Goal: Task Accomplishment & Management: Use online tool/utility

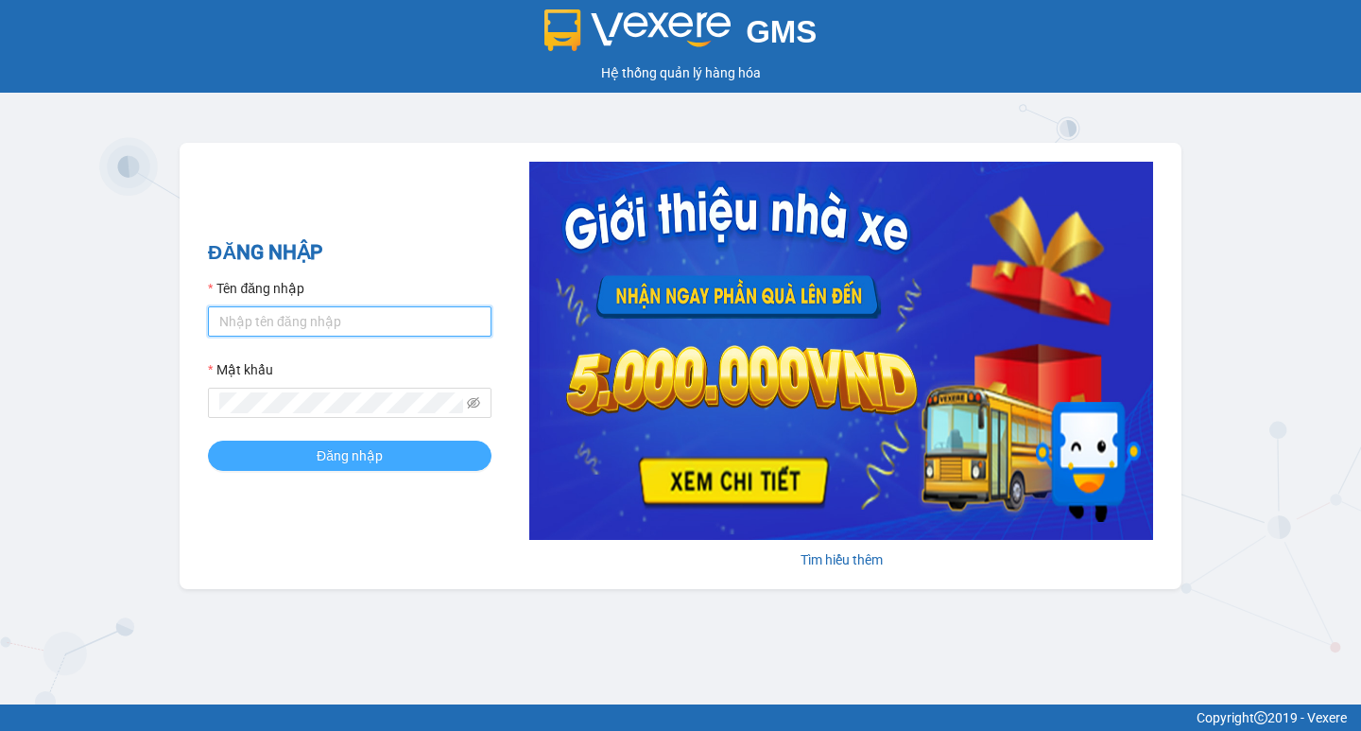
type input "hoangmaisg.kimma"
drag, startPoint x: 337, startPoint y: 451, endPoint x: 319, endPoint y: 454, distance: 19.1
click at [336, 451] on span "Đăng nhập" at bounding box center [350, 455] width 66 height 21
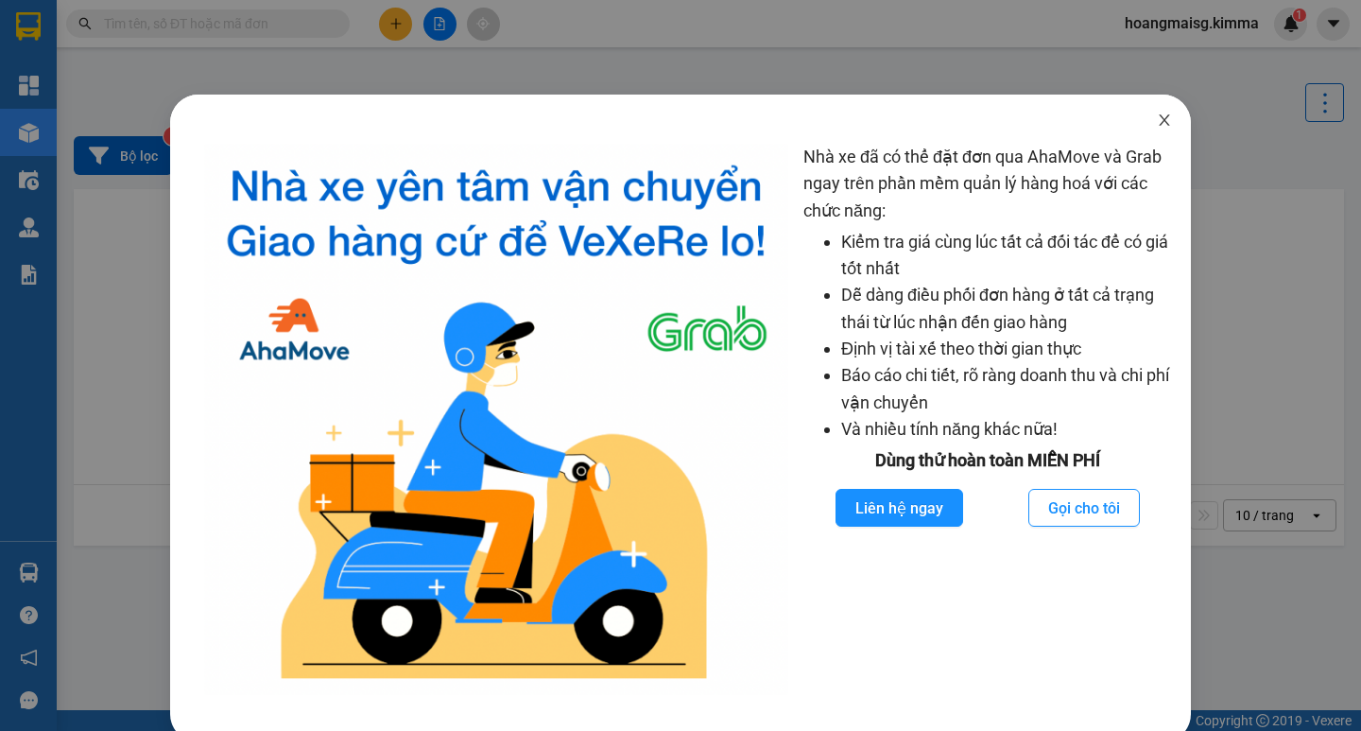
click at [1157, 114] on icon "close" at bounding box center [1164, 119] width 15 height 15
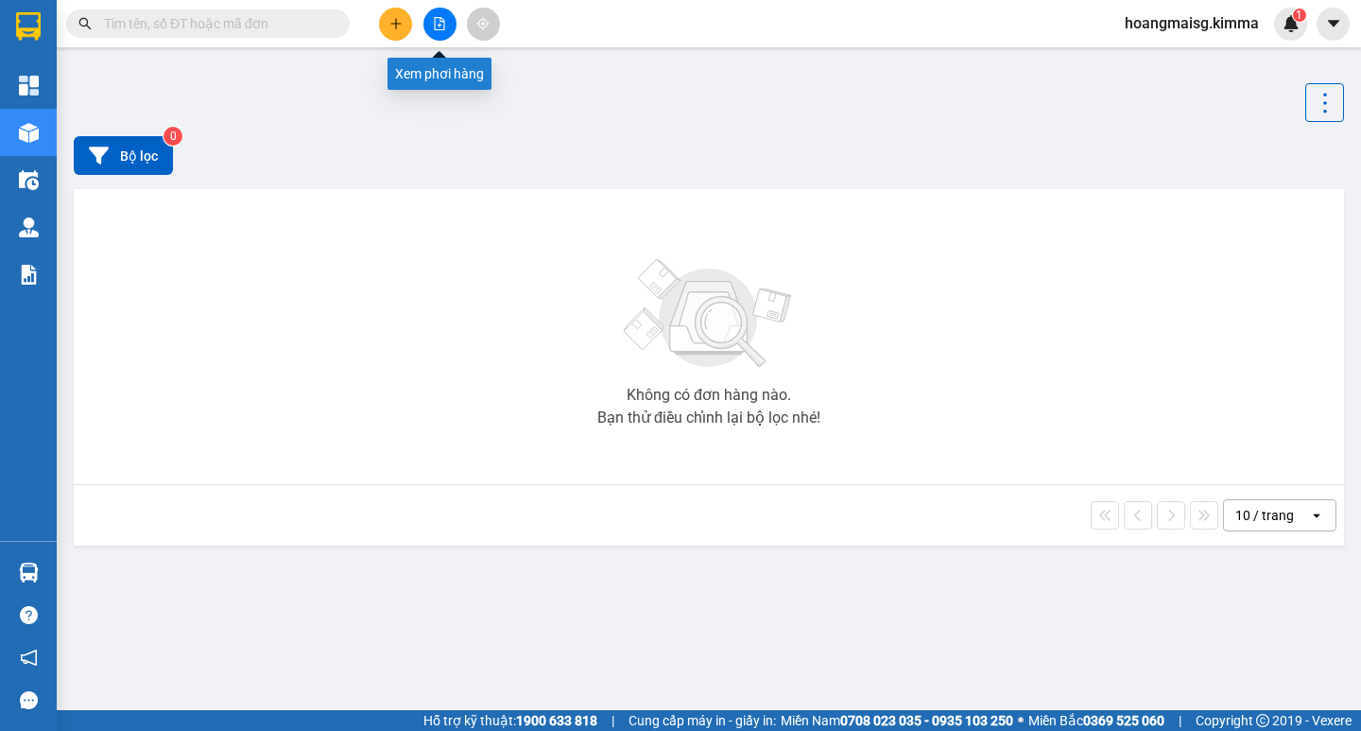
drag, startPoint x: 440, startPoint y: 20, endPoint x: 419, endPoint y: 22, distance: 21.8
click at [438, 21] on icon "file-add" at bounding box center [439, 23] width 13 height 13
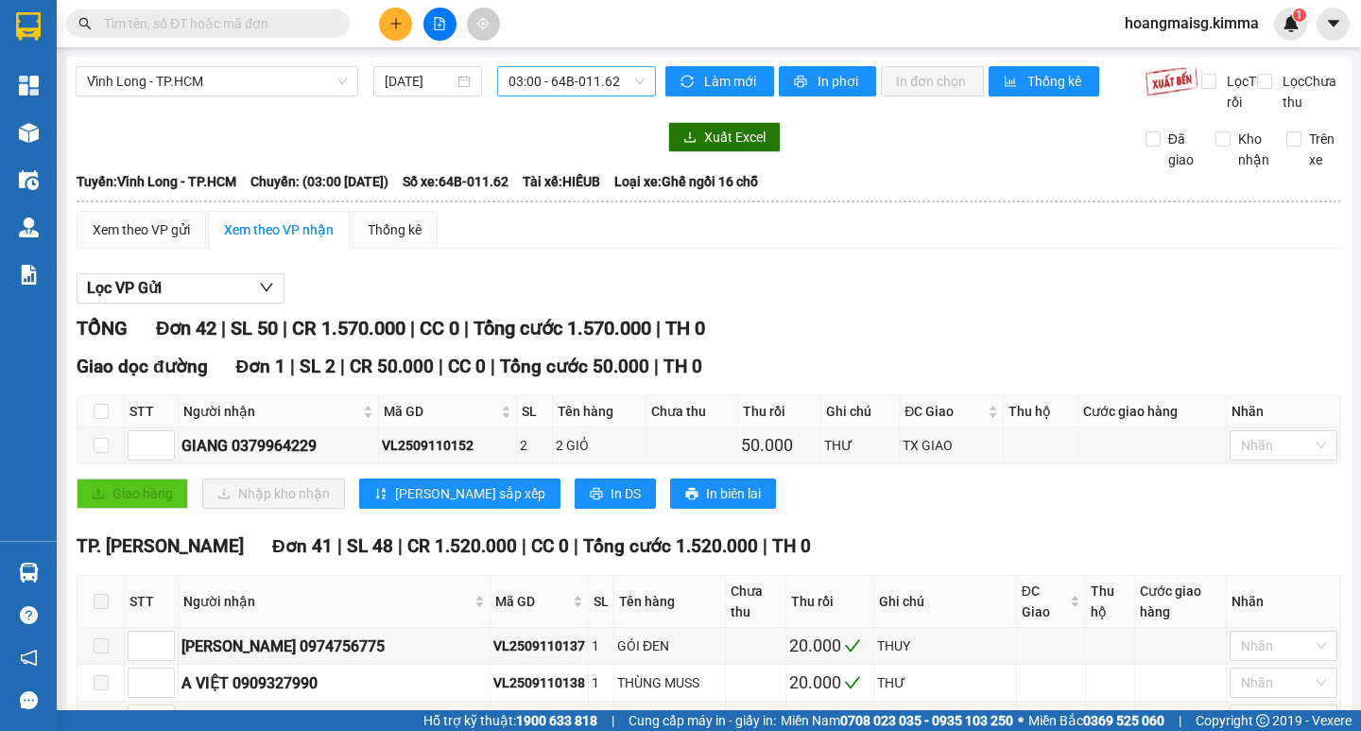
click at [560, 85] on span "03:00 - 64B-011.62" at bounding box center [576, 81] width 136 height 28
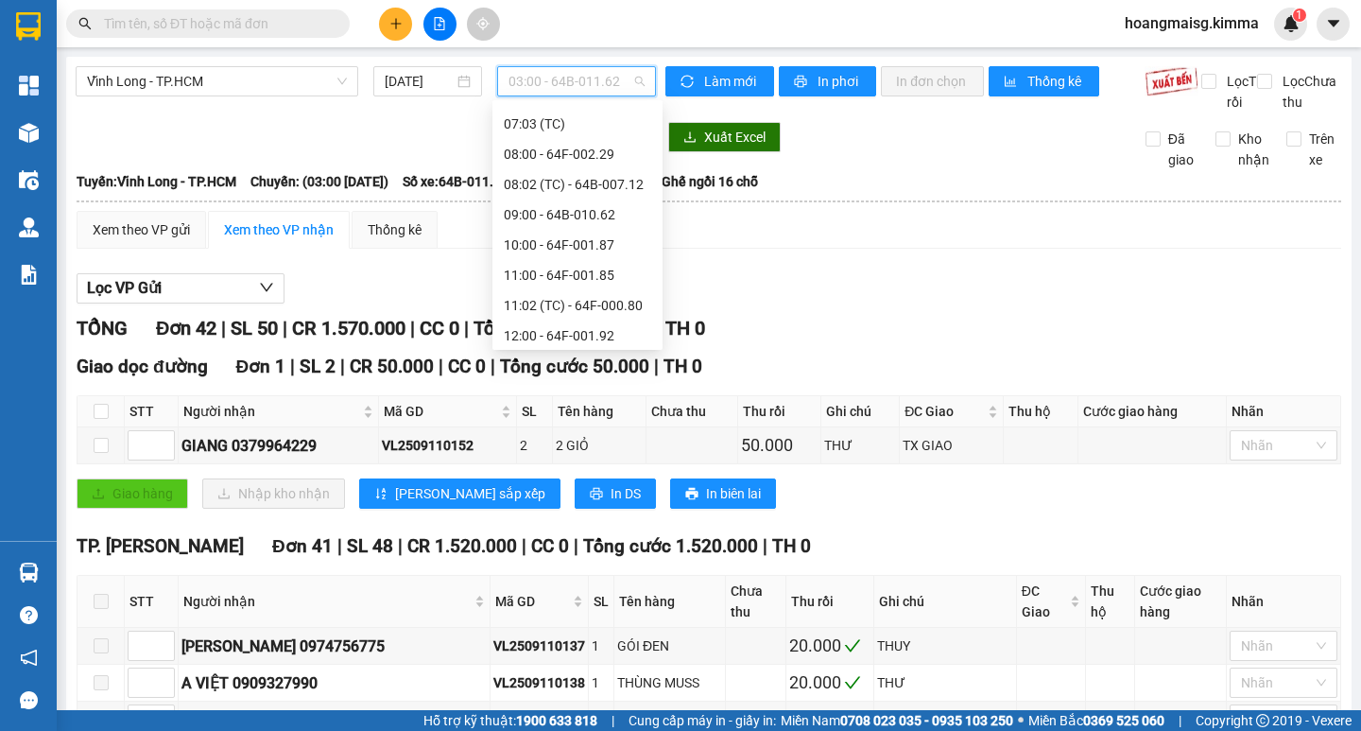
scroll to position [378, 0]
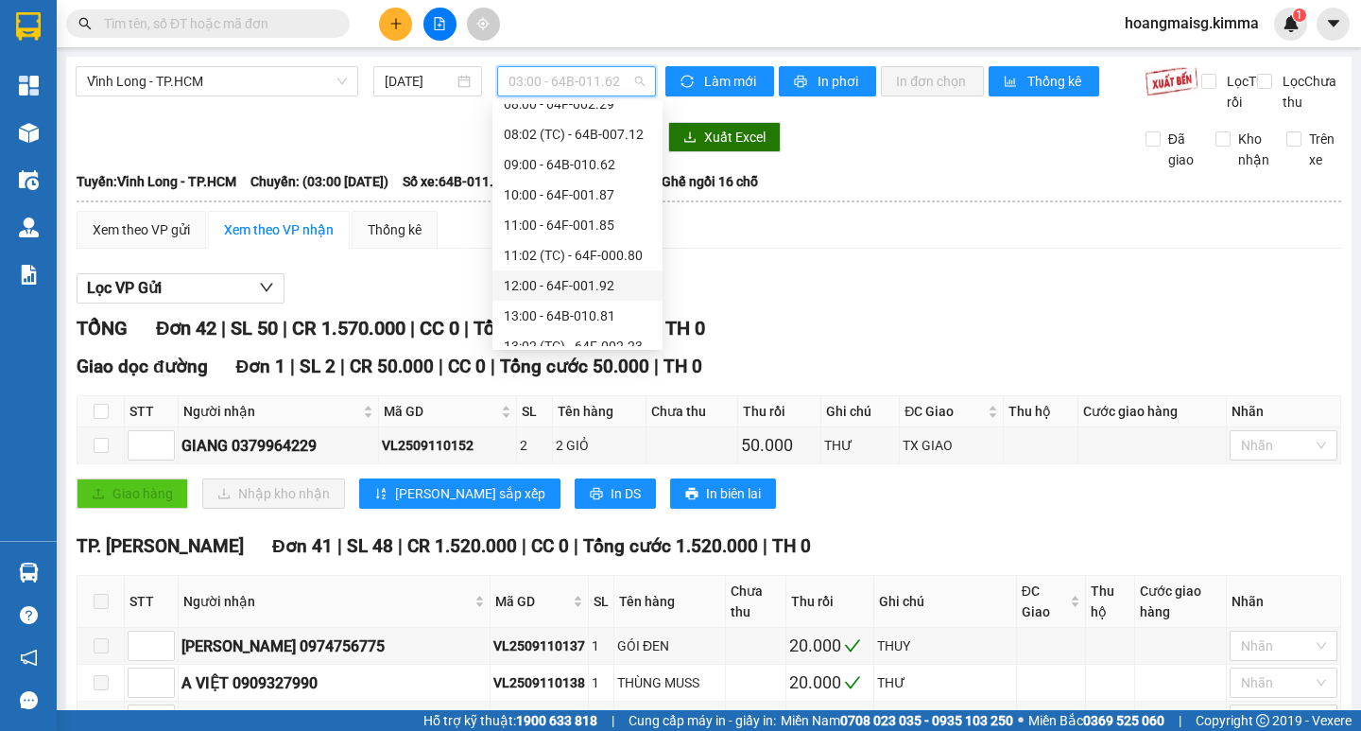
click at [554, 290] on div "12:00 - 64F-001.92" at bounding box center [577, 285] width 147 height 21
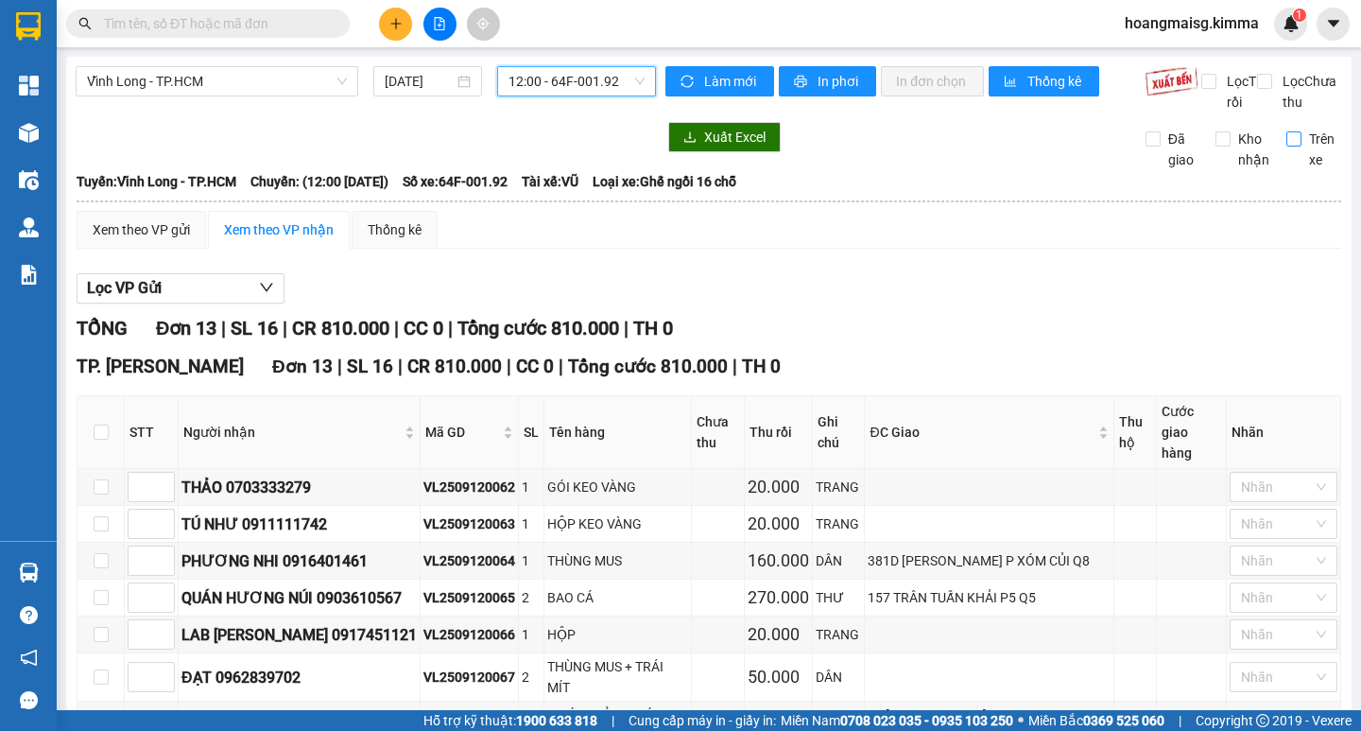
click at [1286, 146] on input "Trên xe" at bounding box center [1293, 138] width 15 height 15
drag, startPoint x: 556, startPoint y: 70, endPoint x: 546, endPoint y: 88, distance: 20.3
click at [556, 71] on span "12:00 - 64F-001.92" at bounding box center [576, 81] width 136 height 28
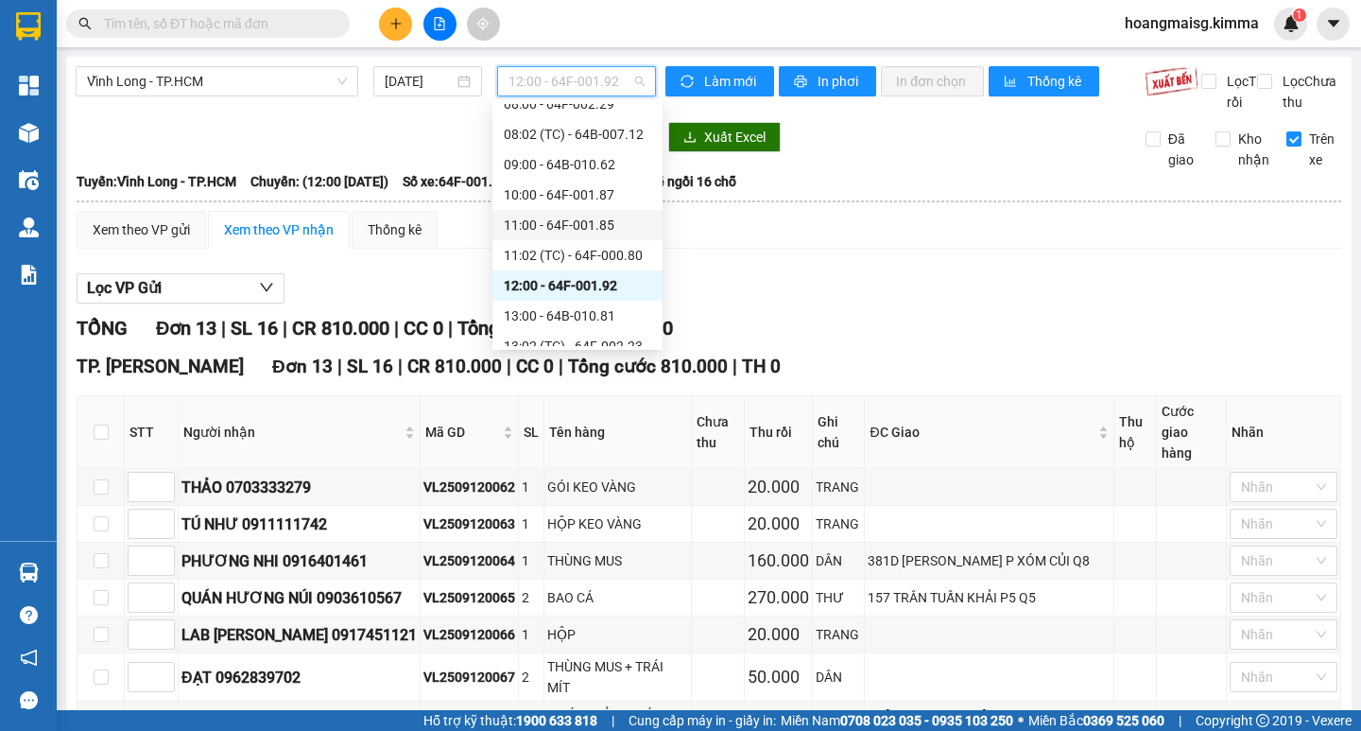
click at [544, 213] on div "11:00 - 64F-001.85" at bounding box center [577, 225] width 170 height 30
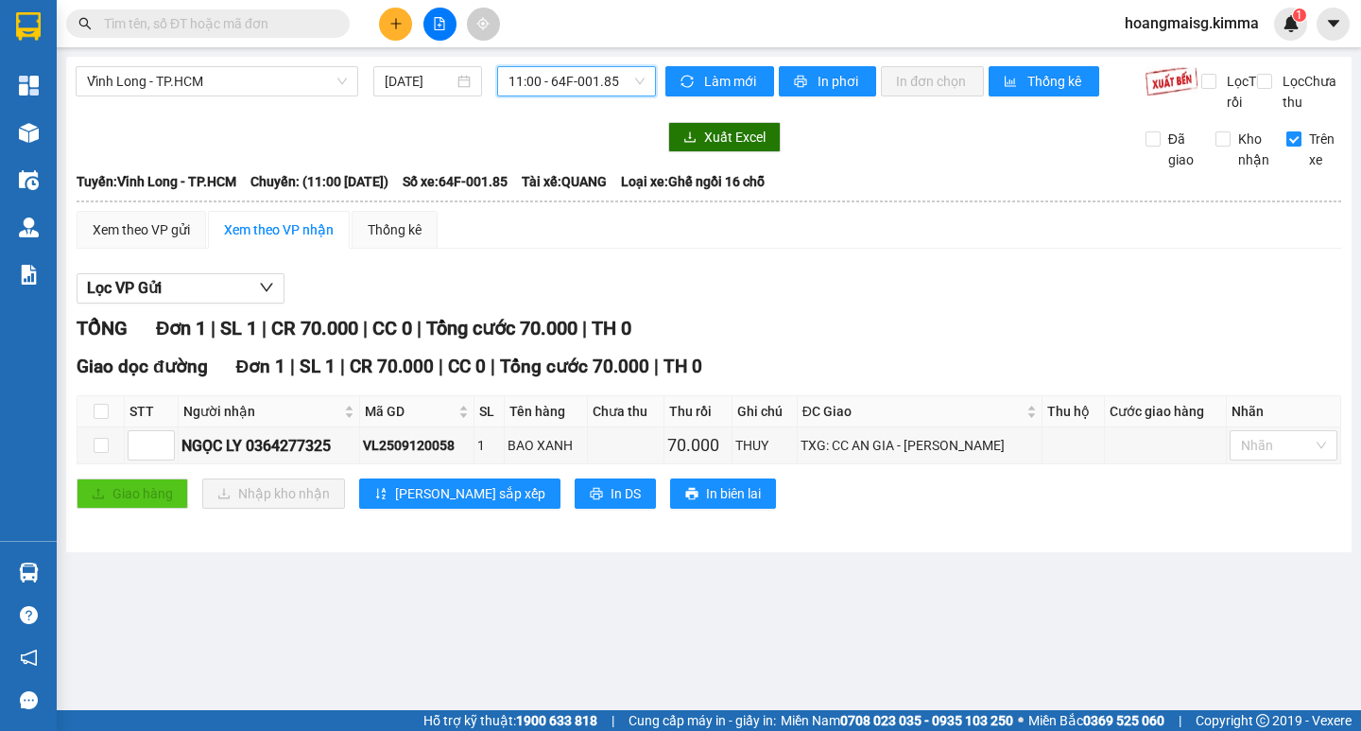
click at [1288, 146] on input "Trên xe" at bounding box center [1293, 138] width 15 height 15
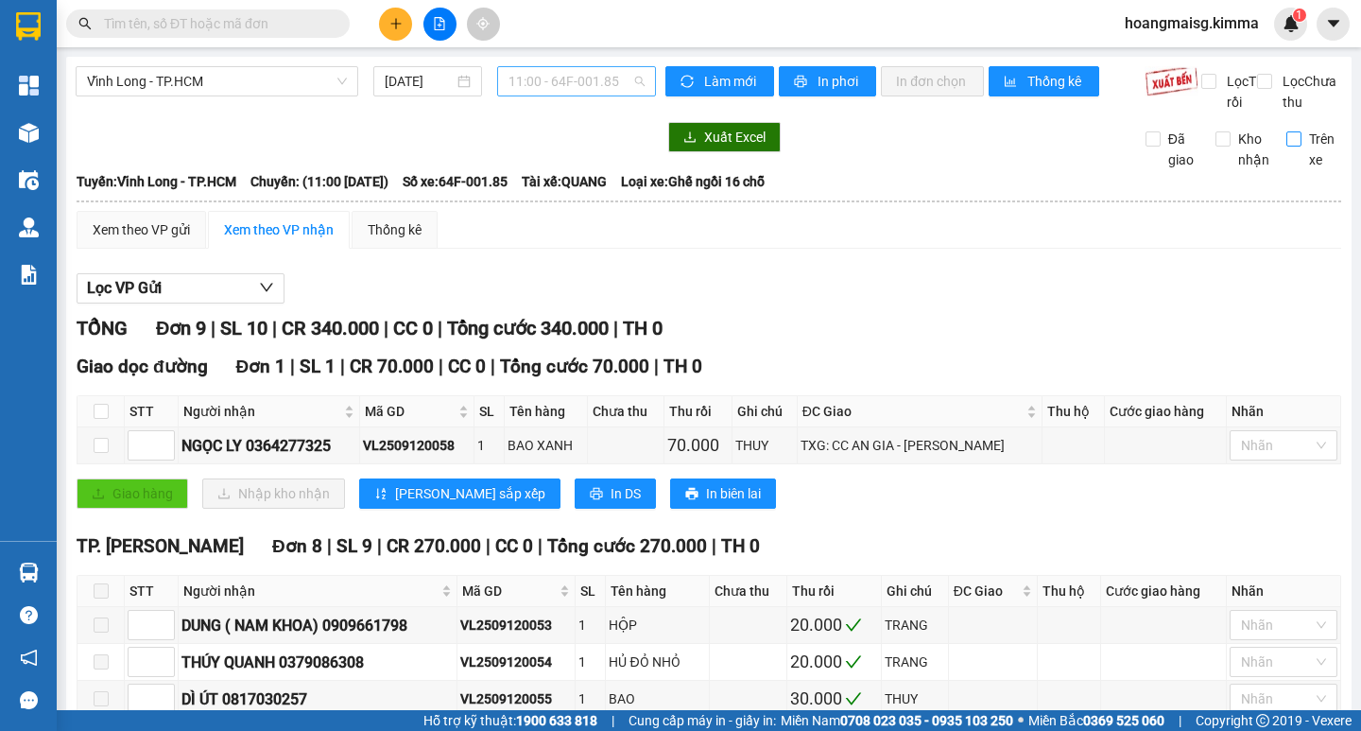
click at [535, 82] on span "11:00 - 64F-001.85" at bounding box center [576, 81] width 136 height 28
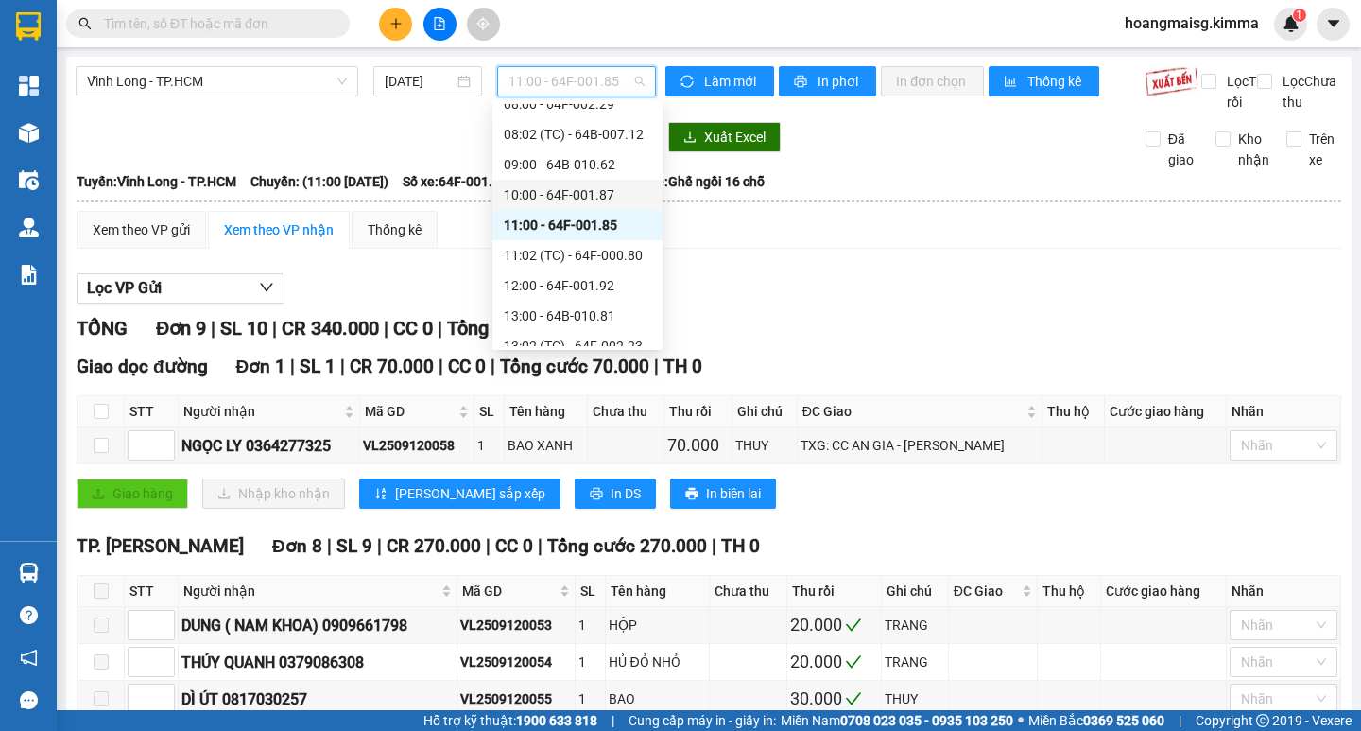
click at [550, 192] on div "10:00 - 64F-001.87" at bounding box center [577, 194] width 147 height 21
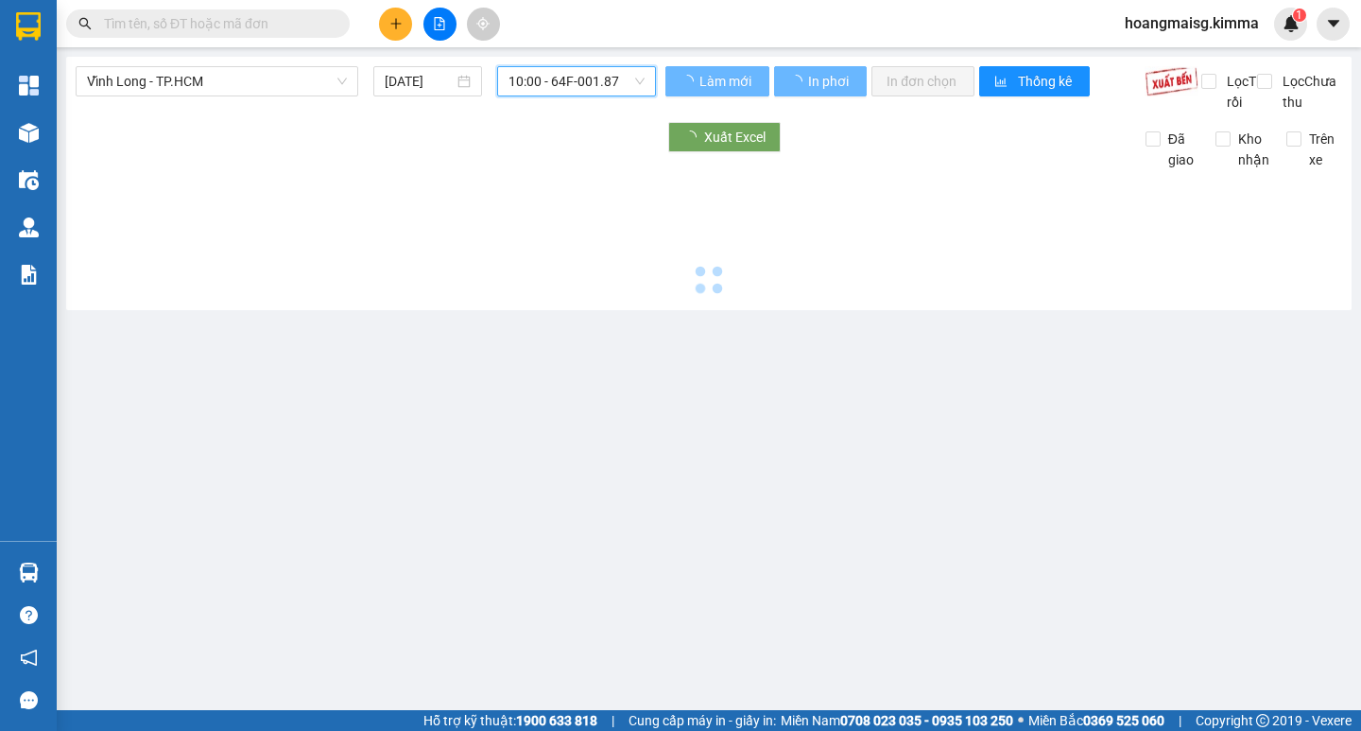
click at [551, 83] on span "10:00 - 64F-001.87" at bounding box center [576, 81] width 136 height 28
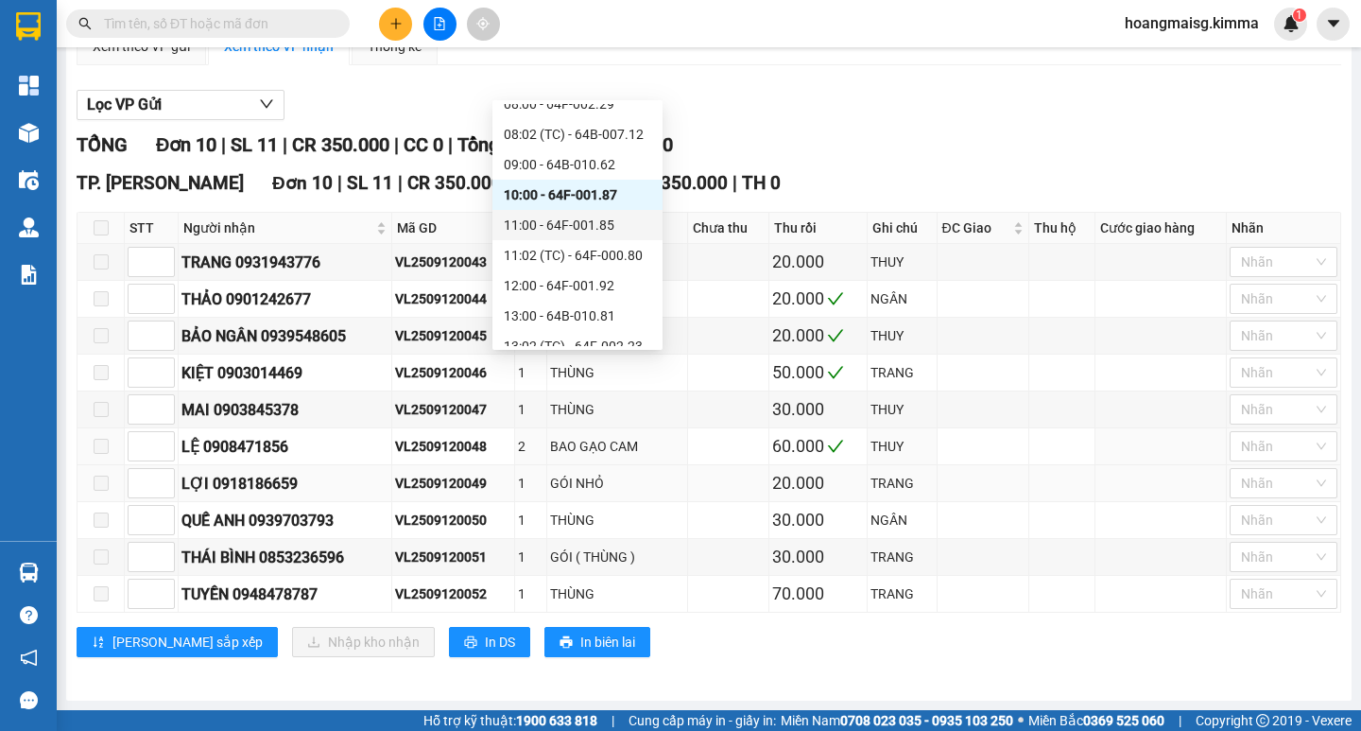
scroll to position [204, 0]
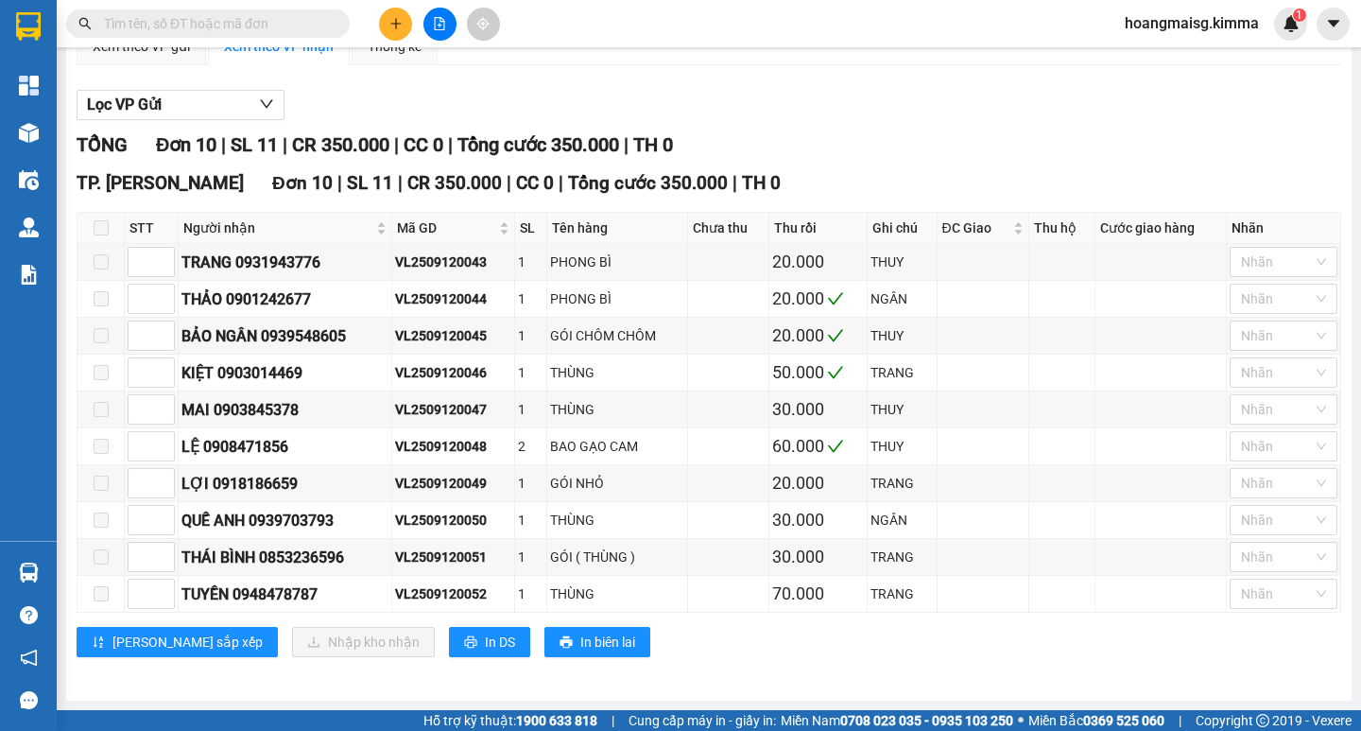
click at [947, 87] on div "Lọc VP Gửi TỔNG Đơn 10 | SL 11 | CR 350.000 | CC 0 | Tổng cước 350.000 | TH 0 …" at bounding box center [709, 380] width 1265 height 600
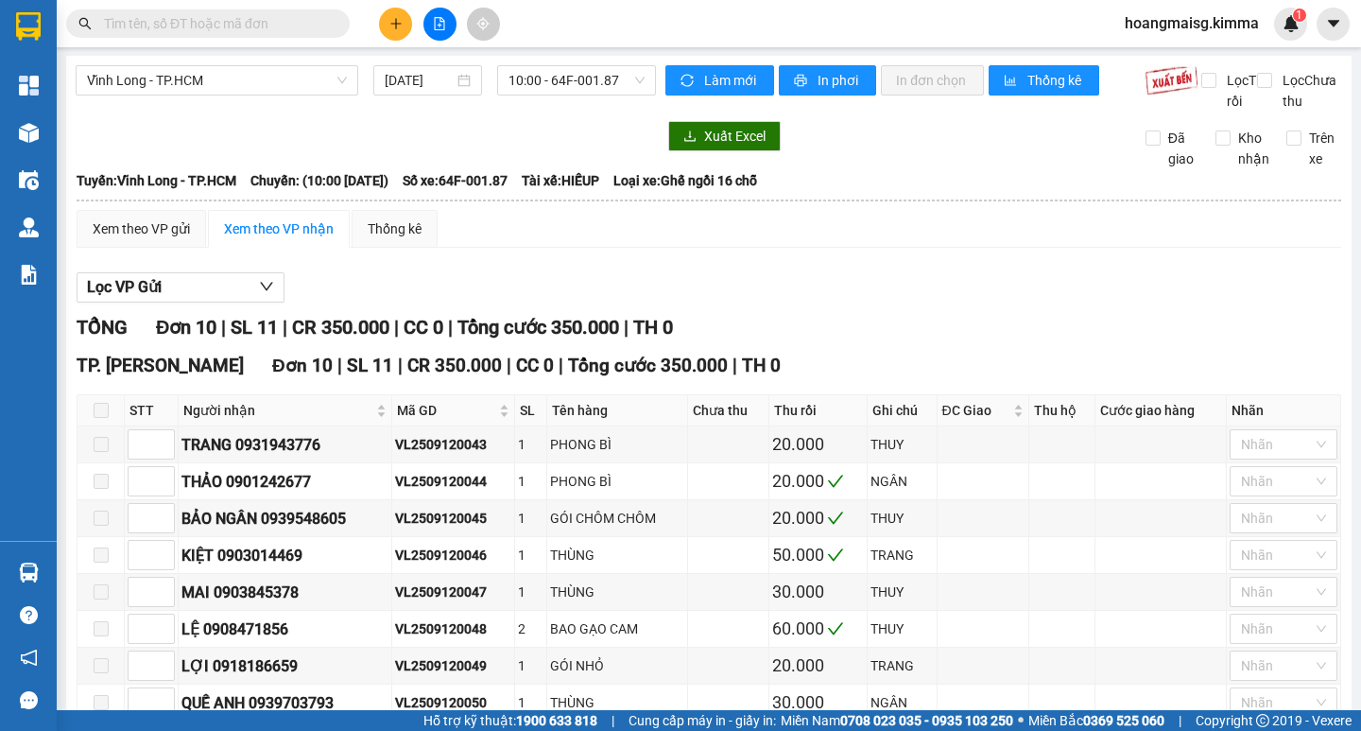
scroll to position [0, 0]
click at [592, 78] on span "10:00 - 64F-001.87" at bounding box center [576, 81] width 136 height 28
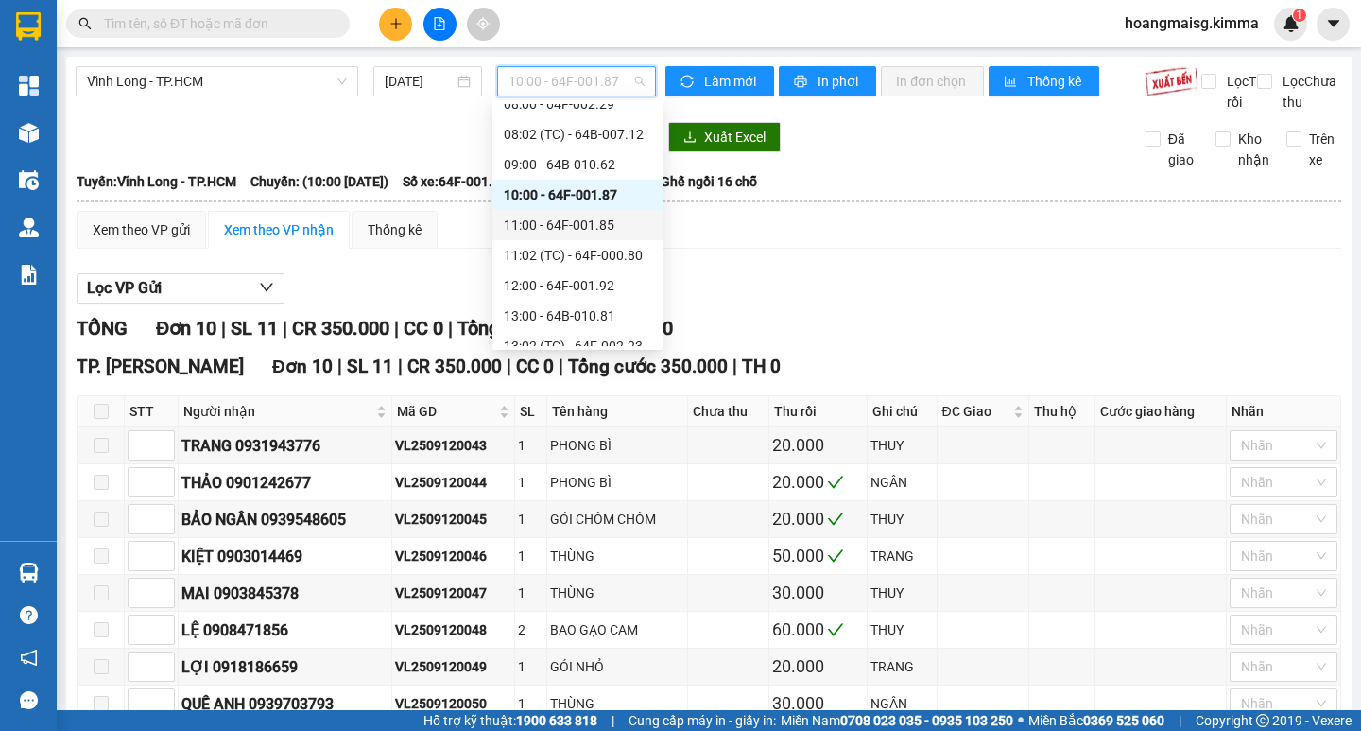
click at [568, 225] on div "11:00 - 64F-001.85" at bounding box center [577, 225] width 147 height 21
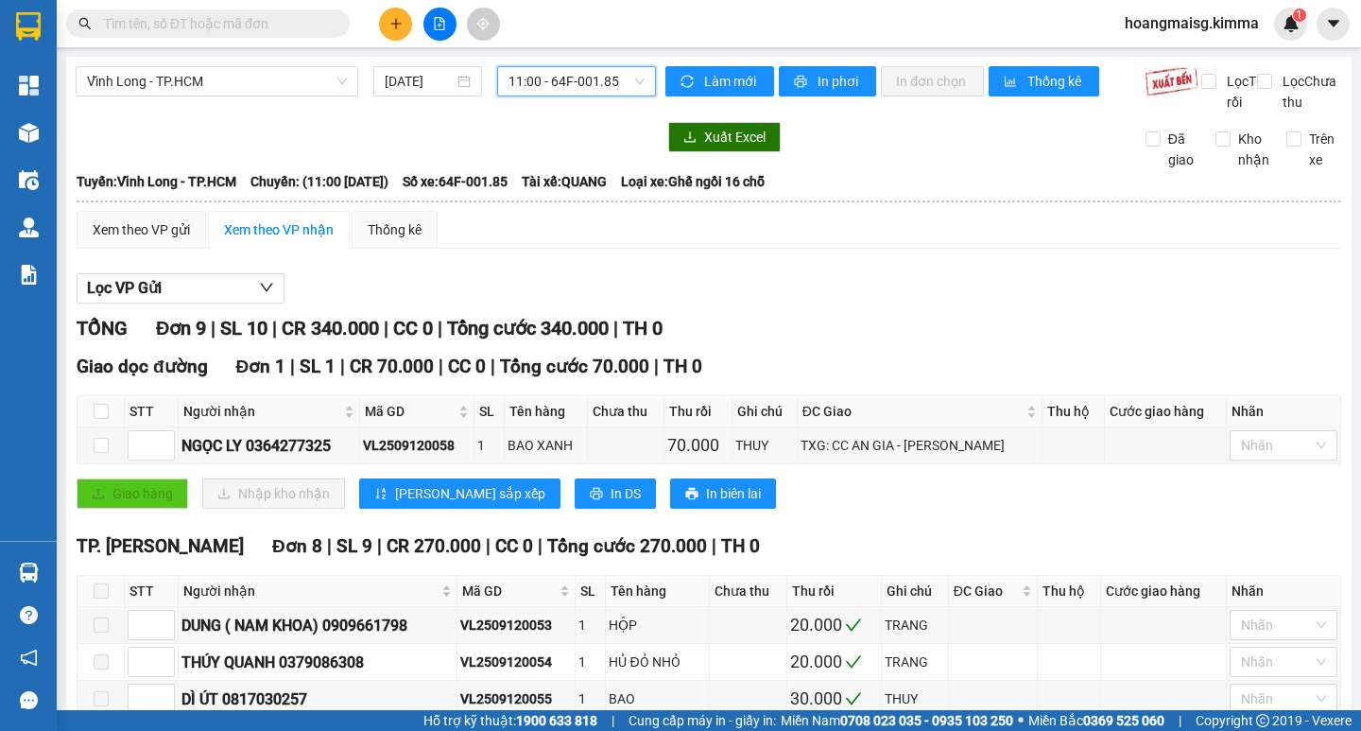
click at [537, 81] on span "11:00 - 64F-001.85" at bounding box center [576, 81] width 136 height 28
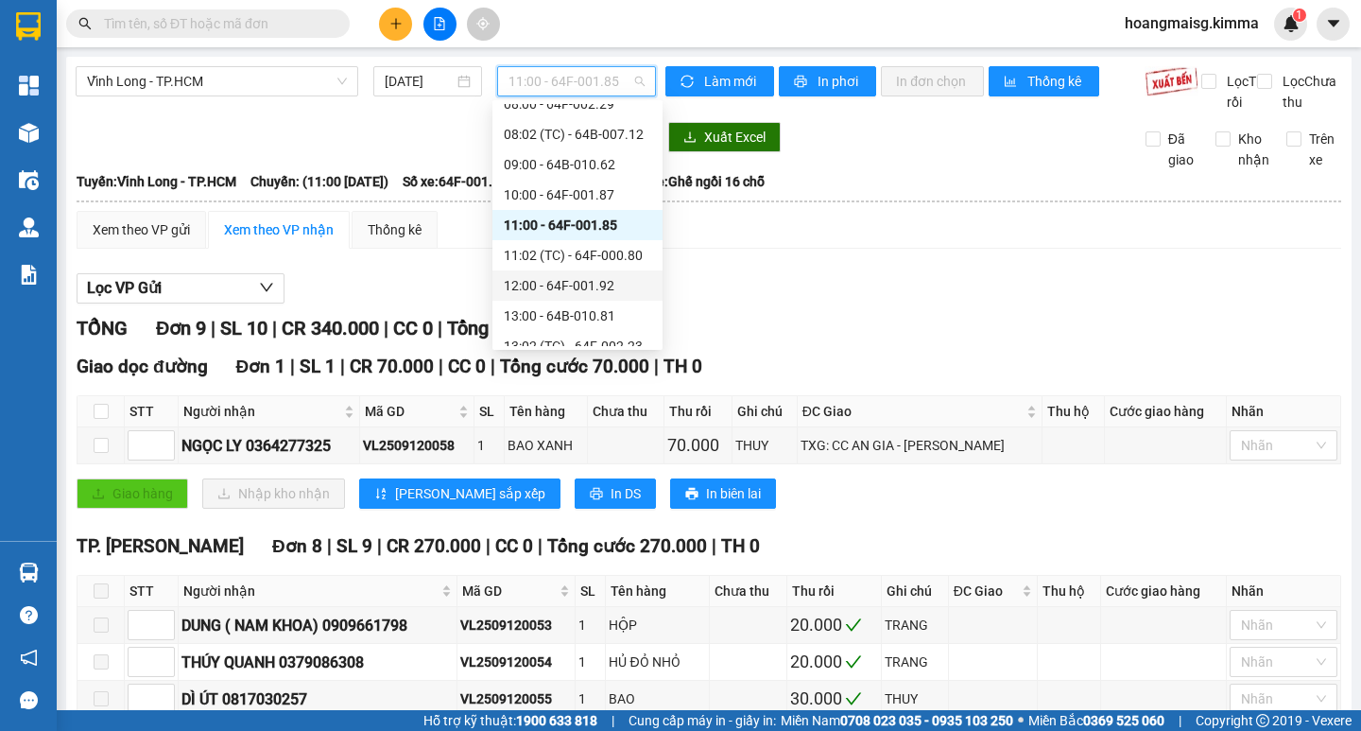
click at [543, 291] on div "12:00 - 64F-001.92" at bounding box center [577, 285] width 147 height 21
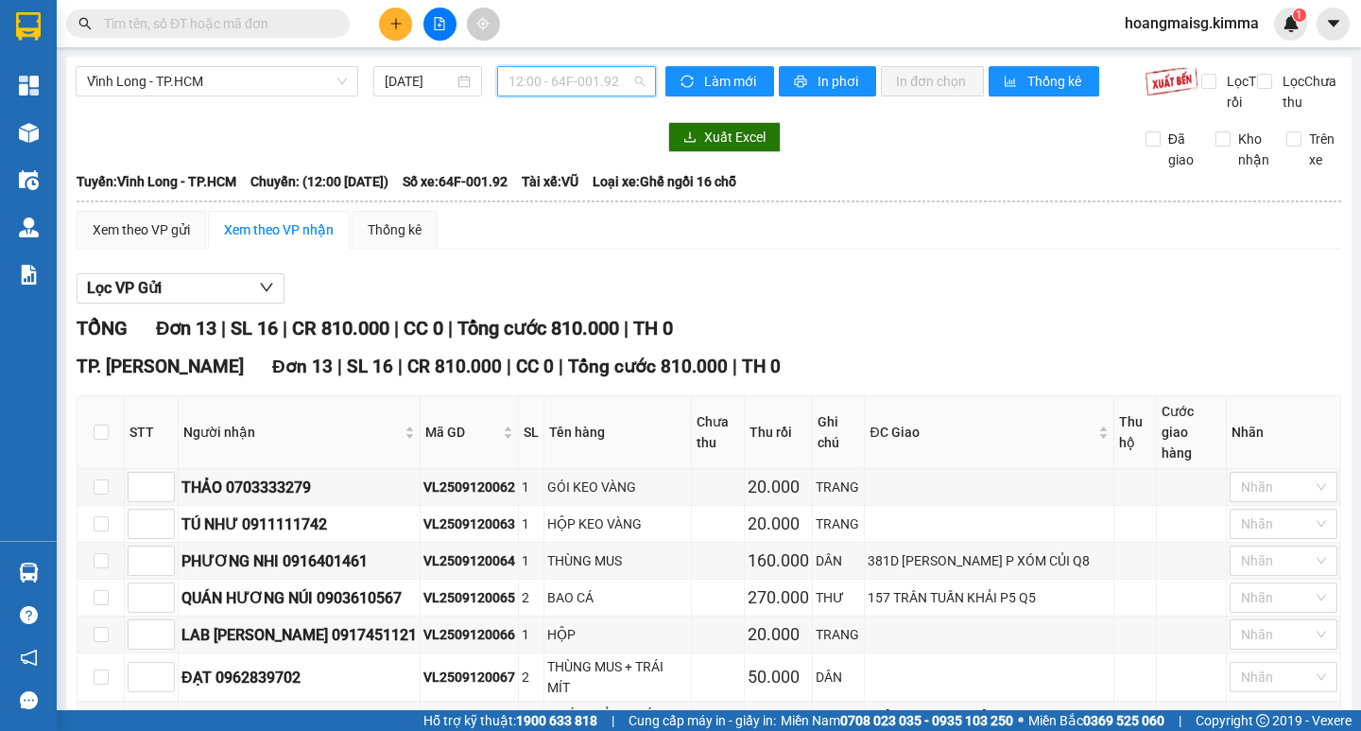
click at [550, 79] on span "12:00 - 64F-001.92" at bounding box center [576, 81] width 136 height 28
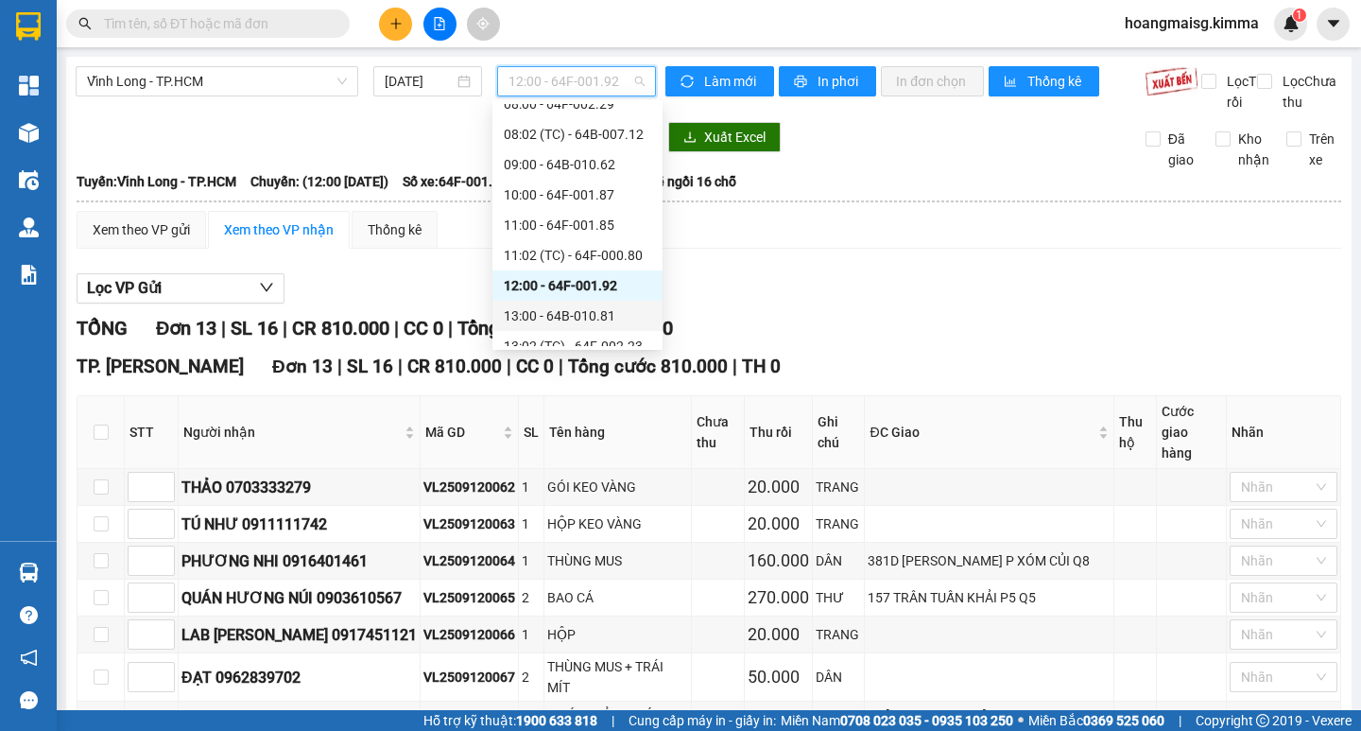
click at [529, 311] on div "13:00 - 64B-010.81" at bounding box center [577, 315] width 147 height 21
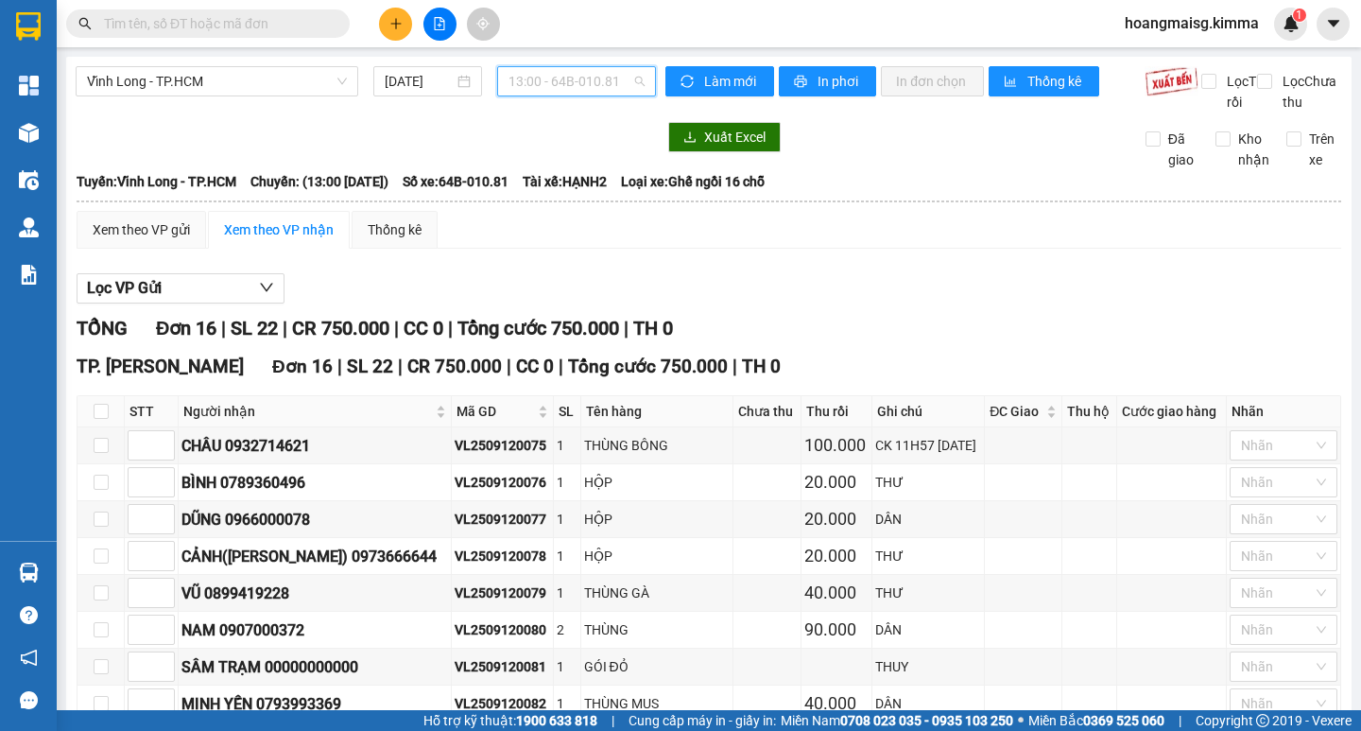
click at [540, 75] on span "13:00 - 64B-010.81" at bounding box center [576, 81] width 136 height 28
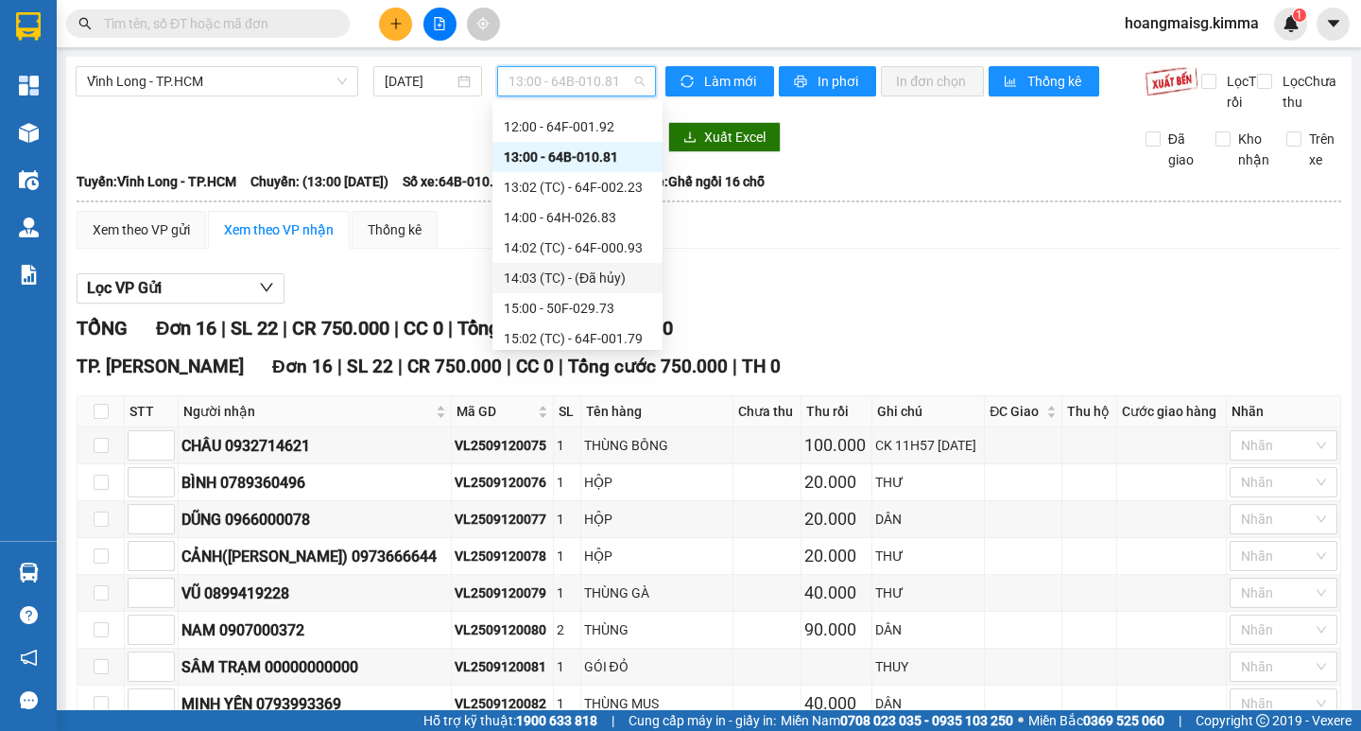
scroll to position [567, 0]
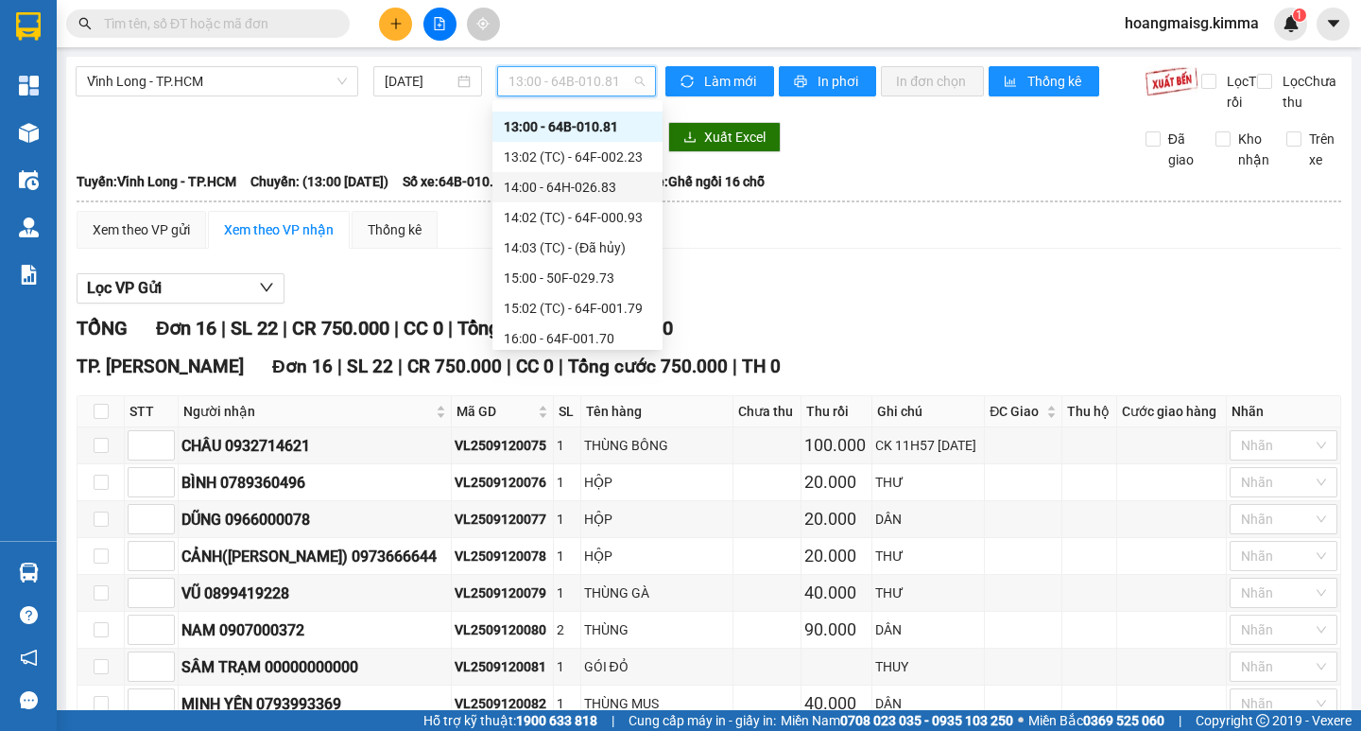
click at [556, 185] on div "14:00 - 64H-026.83" at bounding box center [577, 187] width 147 height 21
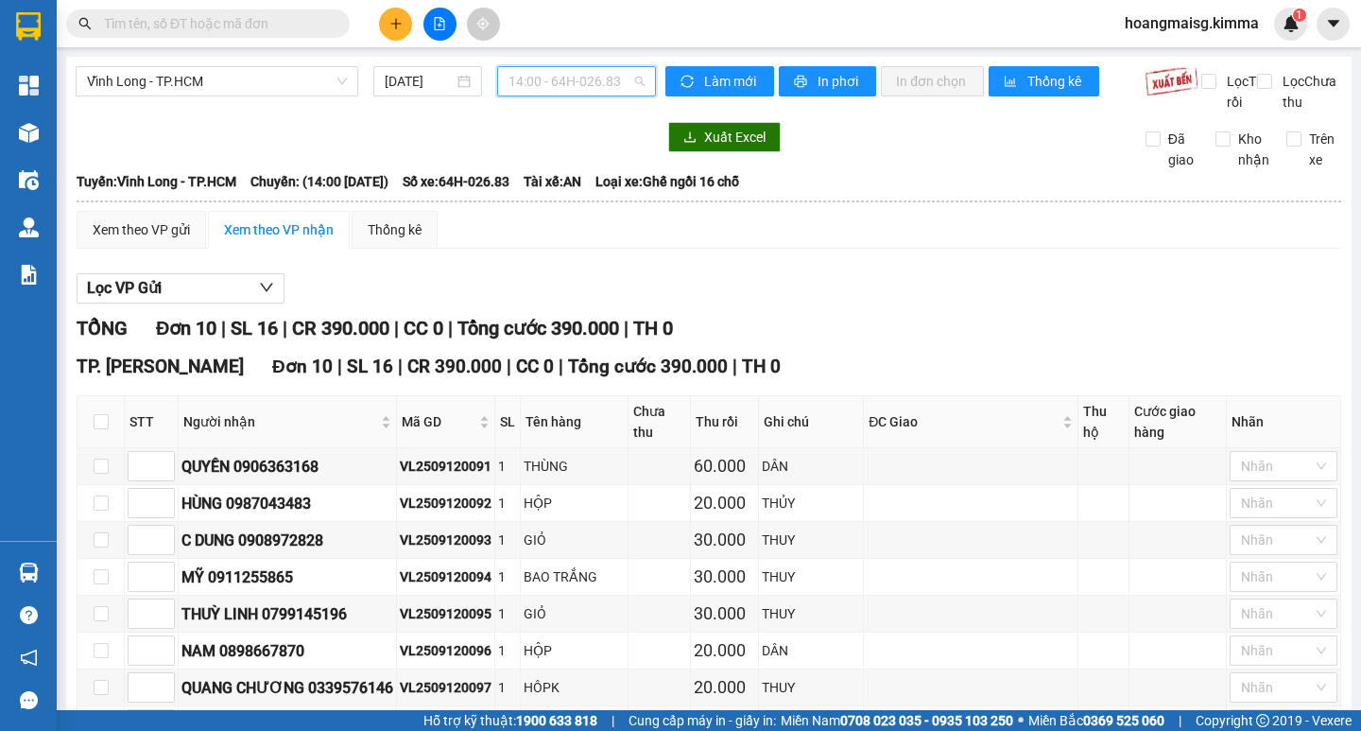
drag, startPoint x: 552, startPoint y: 82, endPoint x: 544, endPoint y: 230, distance: 147.6
click at [551, 92] on span "14:00 - 64H-026.83" at bounding box center [576, 81] width 136 height 28
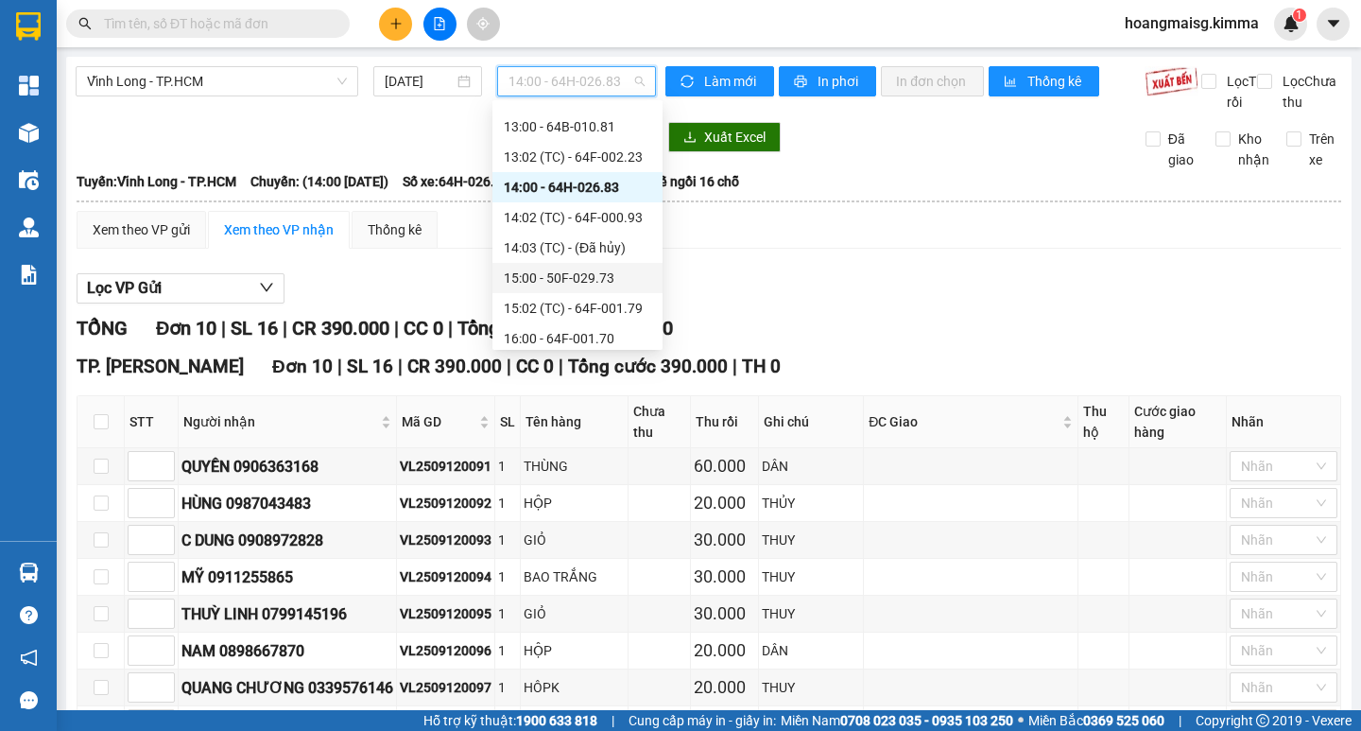
click at [551, 269] on div "15:00 - 50F-029.73" at bounding box center [577, 277] width 147 height 21
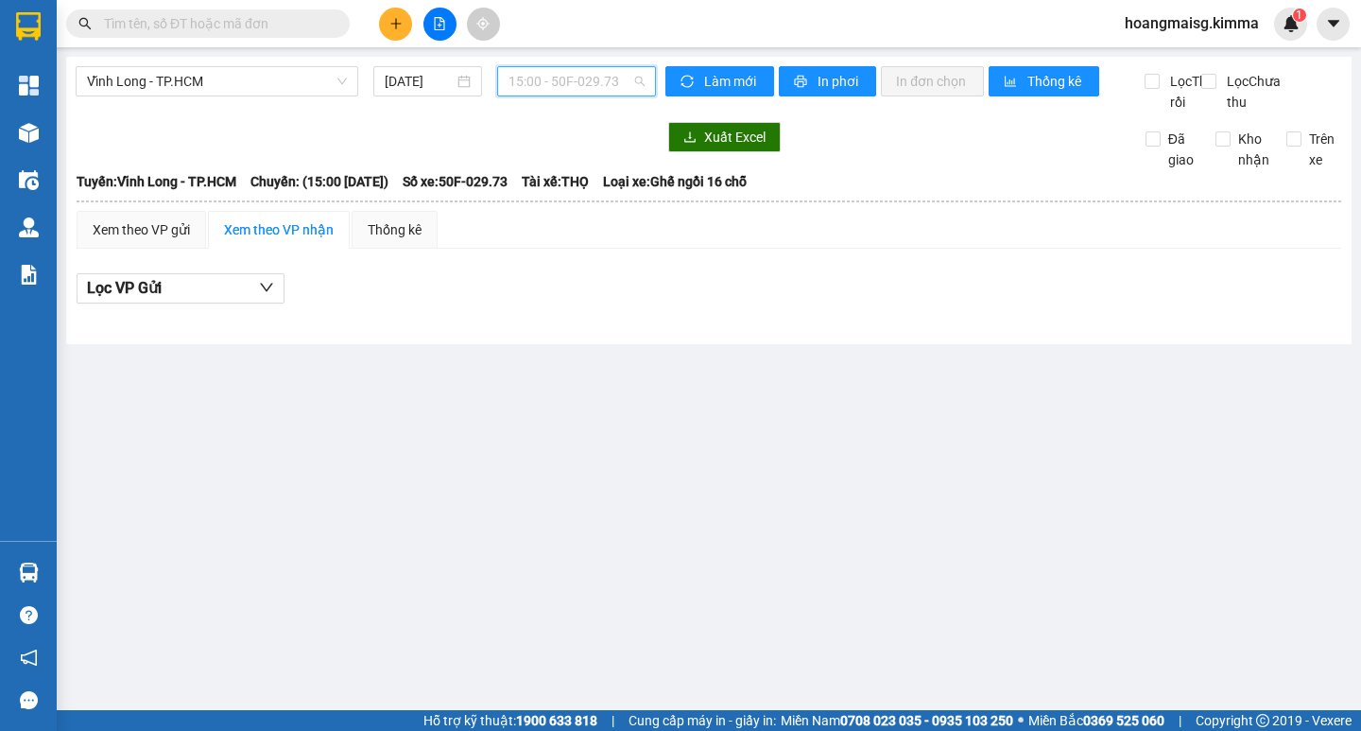
drag, startPoint x: 524, startPoint y: 78, endPoint x: 509, endPoint y: 80, distance: 14.5
click at [518, 78] on span "15:00 - 50F-029.73" at bounding box center [576, 81] width 136 height 28
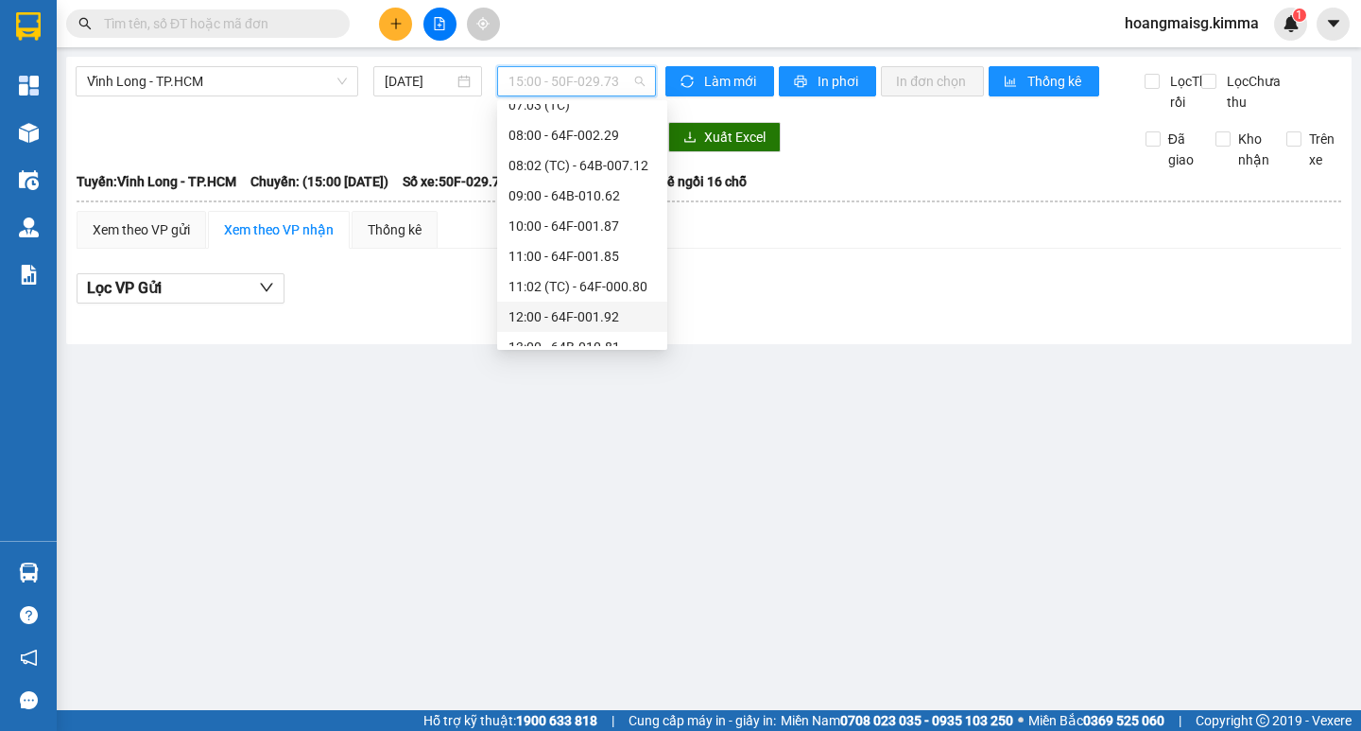
scroll to position [378, 0]
click at [566, 166] on div "09:00 - 64B-010.62" at bounding box center [581, 164] width 147 height 21
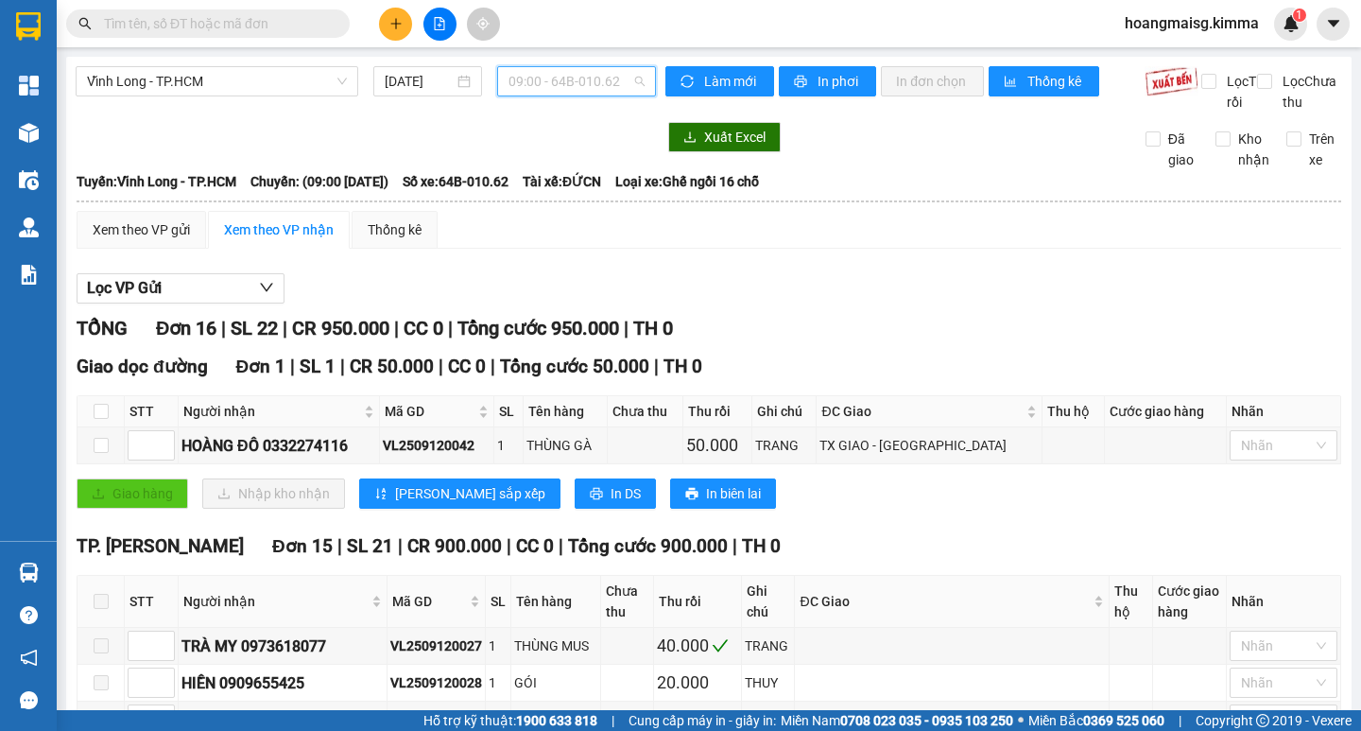
click at [560, 91] on span "09:00 - 64B-010.62" at bounding box center [576, 81] width 136 height 28
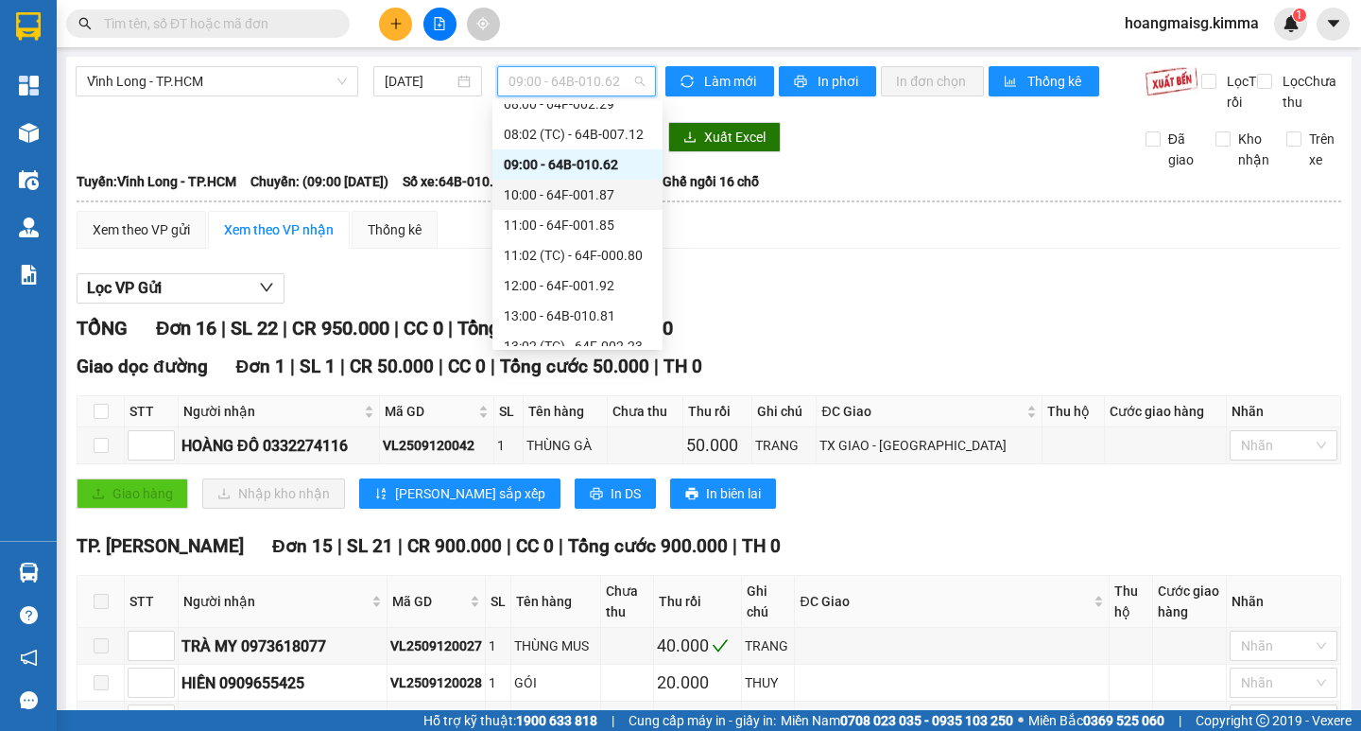
click at [552, 196] on div "10:00 - 64F-001.87" at bounding box center [577, 194] width 147 height 21
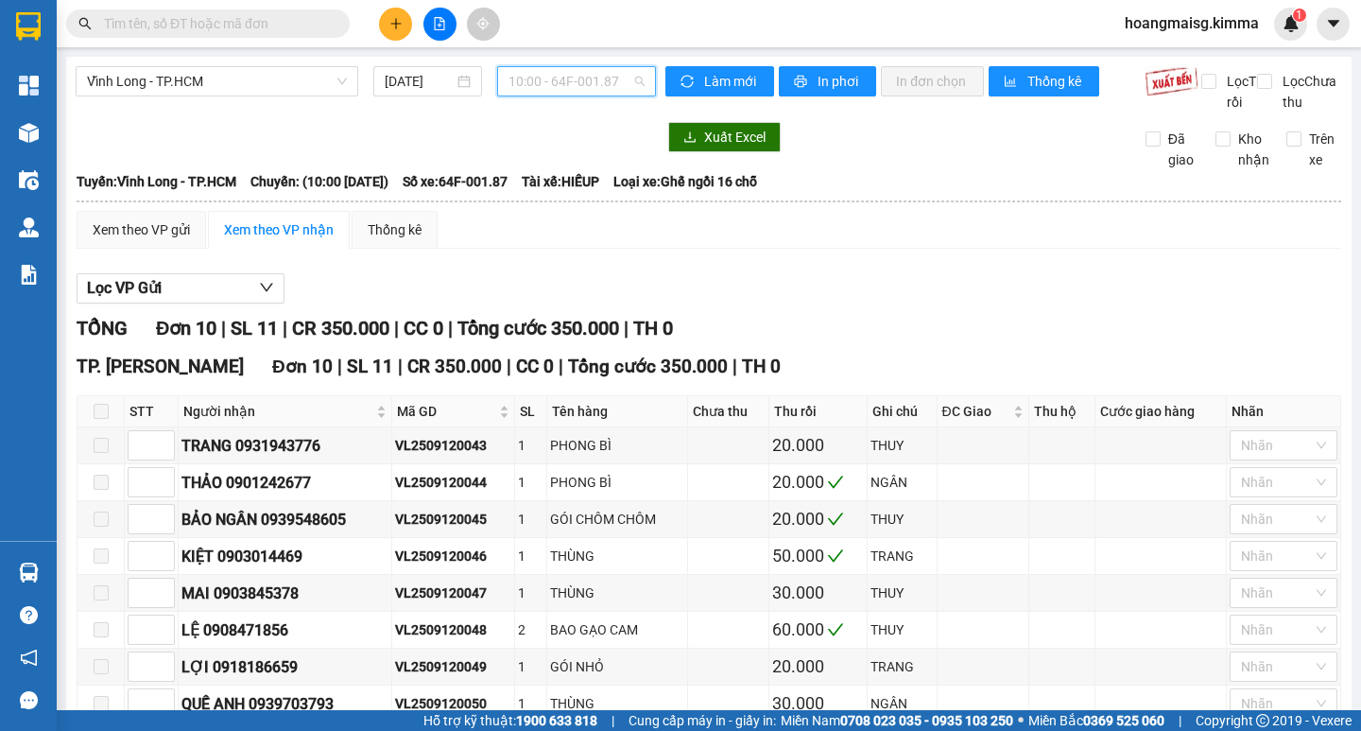
drag, startPoint x: 542, startPoint y: 79, endPoint x: 539, endPoint y: 109, distance: 29.4
click at [542, 80] on span "10:00 - 64F-001.87" at bounding box center [576, 81] width 136 height 28
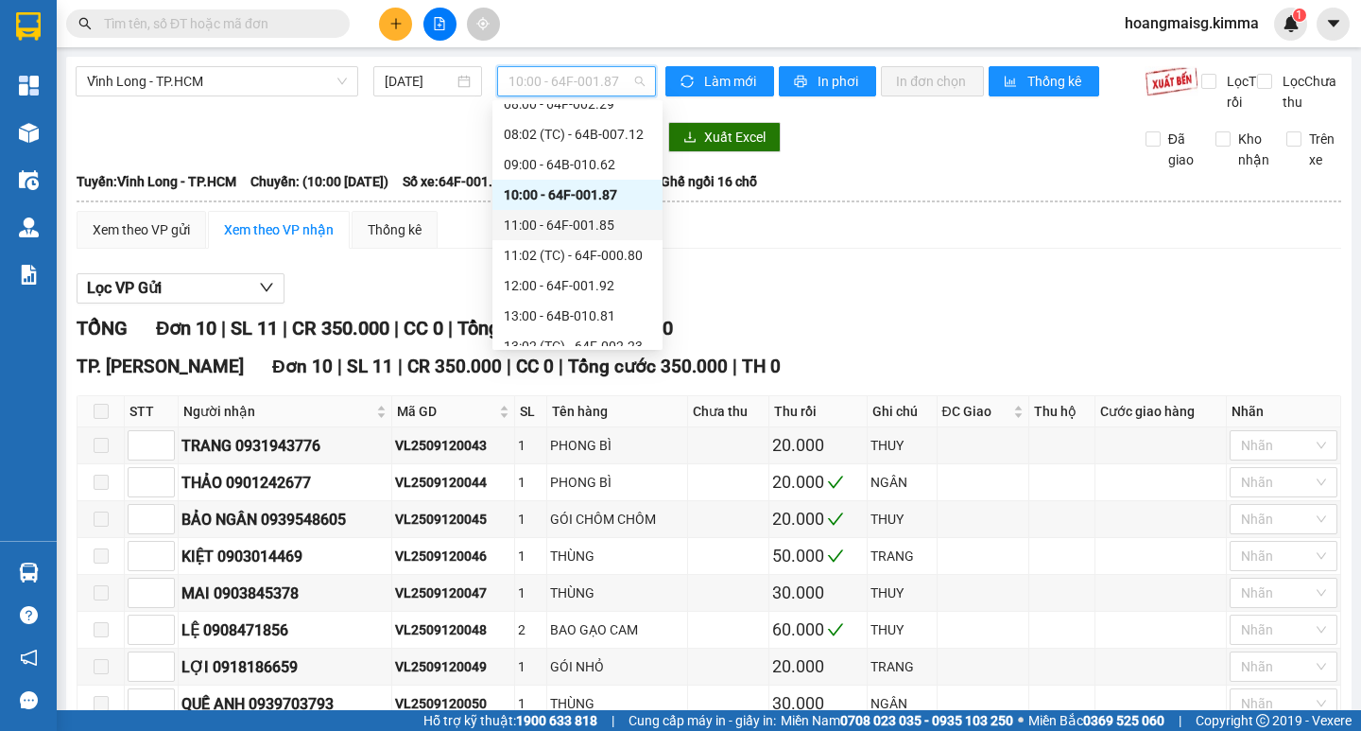
click at [532, 227] on div "11:00 - 64F-001.85" at bounding box center [577, 225] width 147 height 21
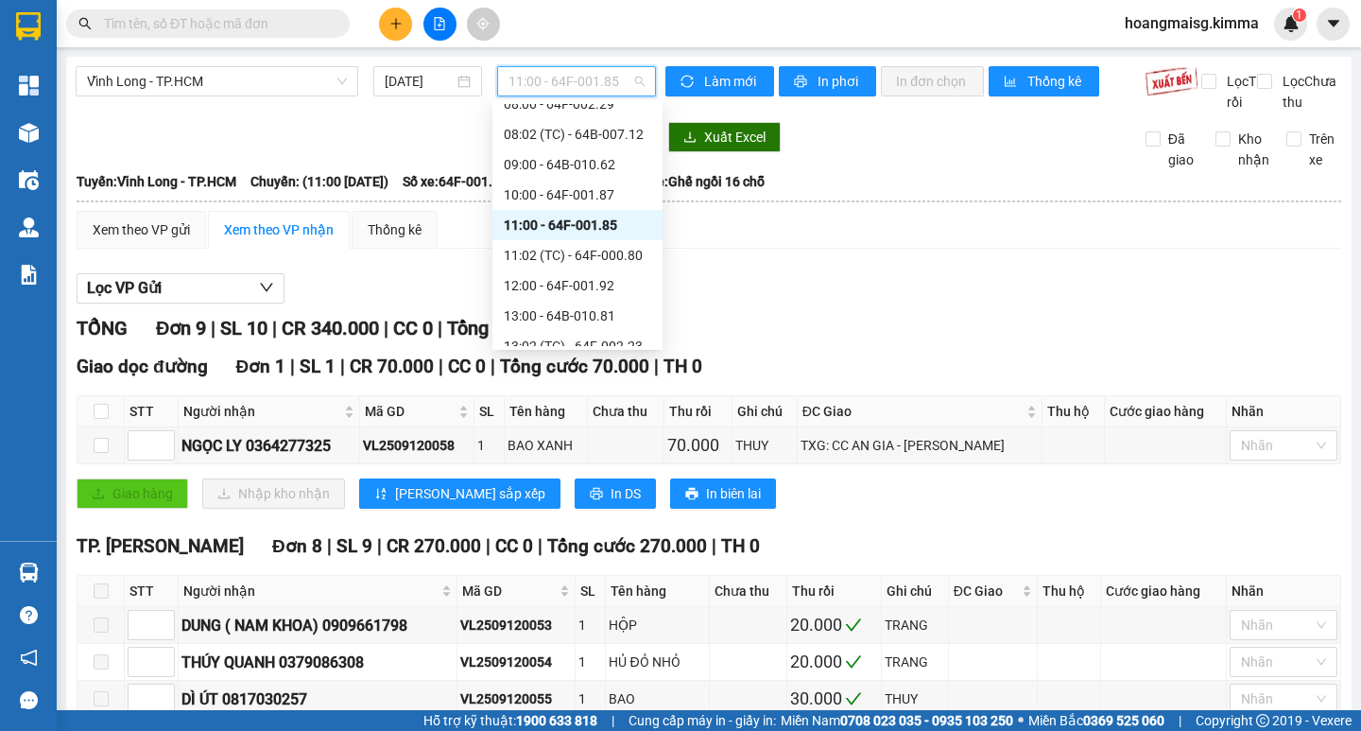
click at [535, 78] on span "11:00 - 64F-001.85" at bounding box center [576, 81] width 136 height 28
click at [547, 281] on div "12:00 - 64F-001.92" at bounding box center [577, 285] width 147 height 21
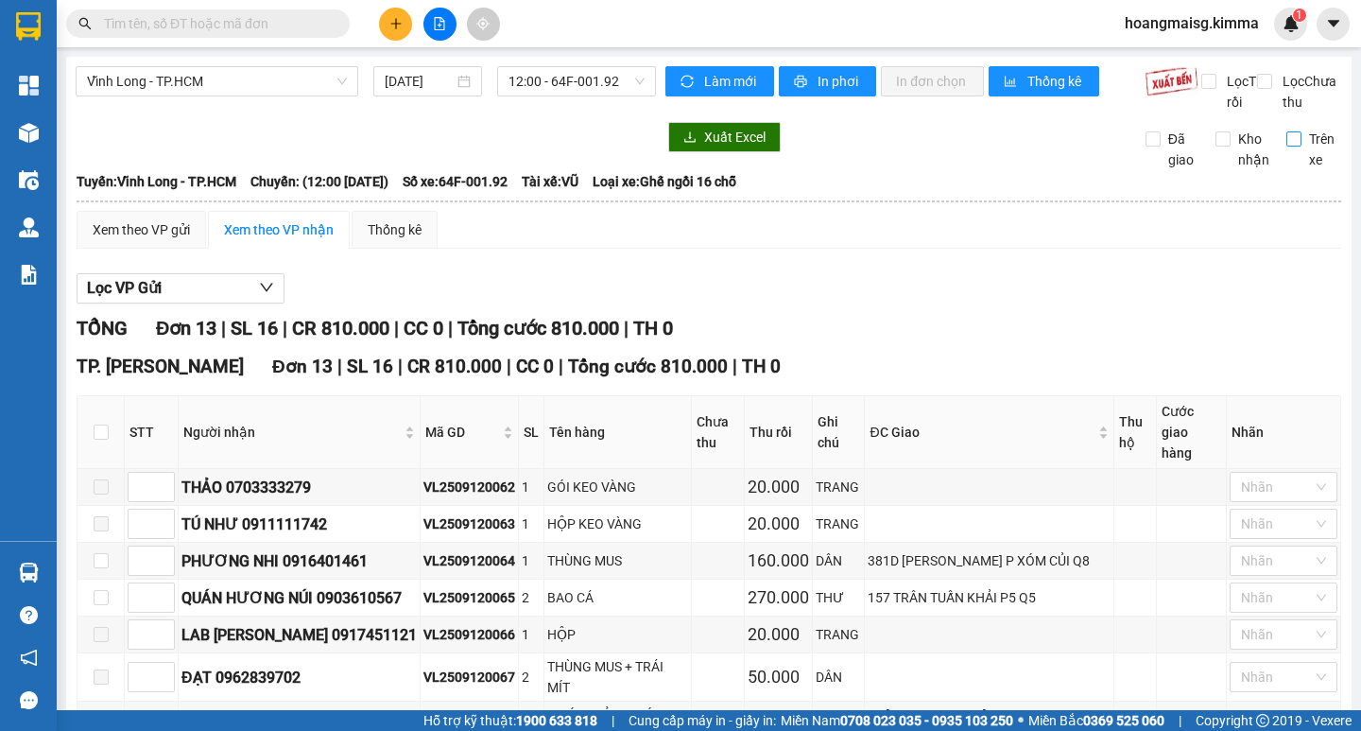
click at [1286, 146] on input "Trên xe" at bounding box center [1293, 138] width 15 height 15
checkbox input "true"
